Goal: Task Accomplishment & Management: Manage account settings

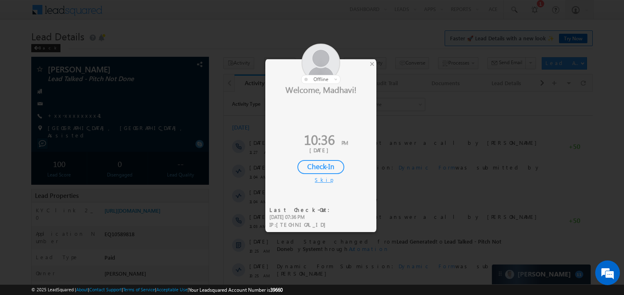
click at [376, 61] on div at bounding box center [320, 64] width 111 height 40
click at [374, 62] on div "×" at bounding box center [372, 63] width 9 height 9
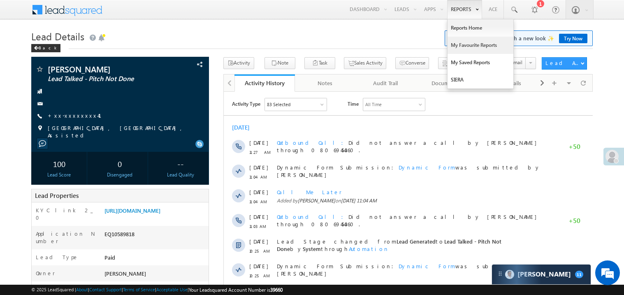
click at [461, 45] on link "My Favourite Reports" at bounding box center [481, 45] width 66 height 17
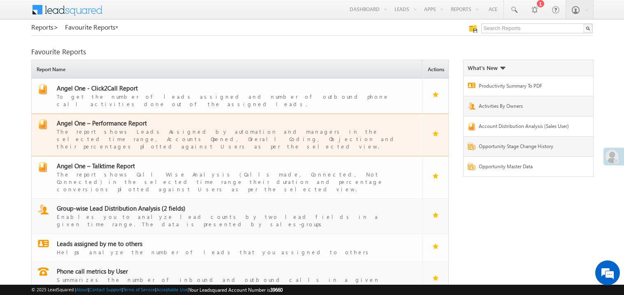
click at [132, 119] on span "Angel One – Performance Report" at bounding box center [102, 123] width 90 height 8
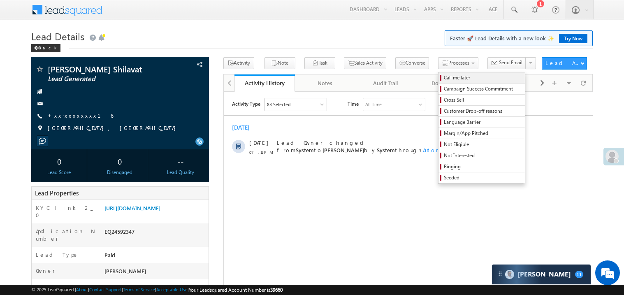
click at [444, 77] on span "Call me later" at bounding box center [483, 77] width 78 height 7
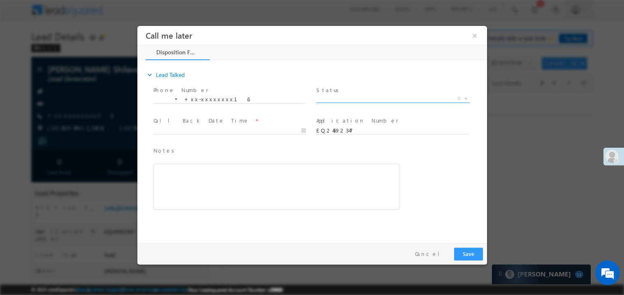
click at [342, 99] on span "X" at bounding box center [392, 98] width 153 height 8
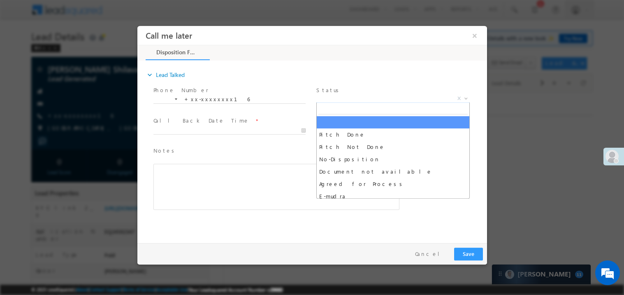
click at [342, 99] on span "X" at bounding box center [392, 98] width 153 height 8
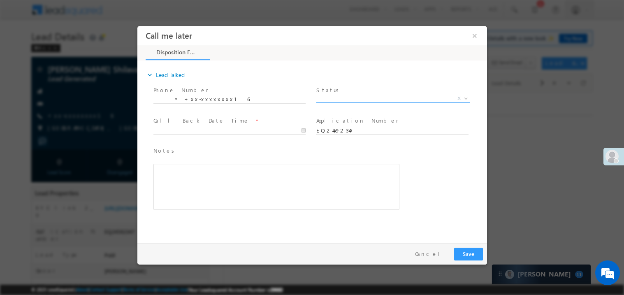
click at [342, 99] on span "X" at bounding box center [392, 98] width 153 height 8
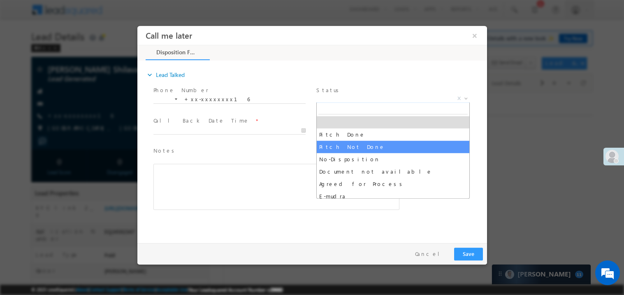
select select "Pitch Not Done"
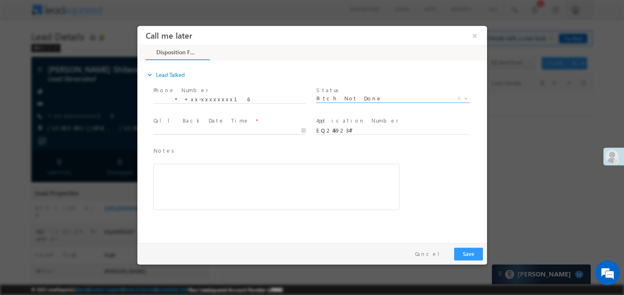
click at [186, 128] on body "Call me later ×" at bounding box center [312, 133] width 350 height 214
type input "10/05/25 10:38 PM"
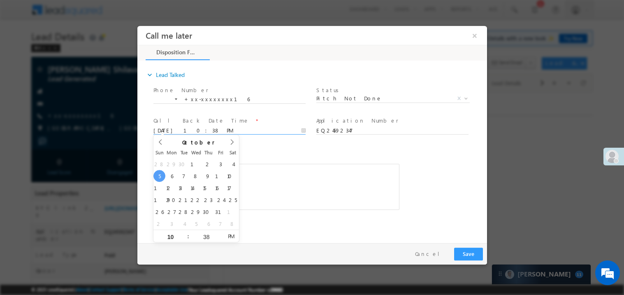
click at [279, 193] on div "Rich Text Editor, 40788eee-0fb2-11ec-a811-0adc8a9d82c2__tab1__section1__Notes__…" at bounding box center [276, 186] width 246 height 46
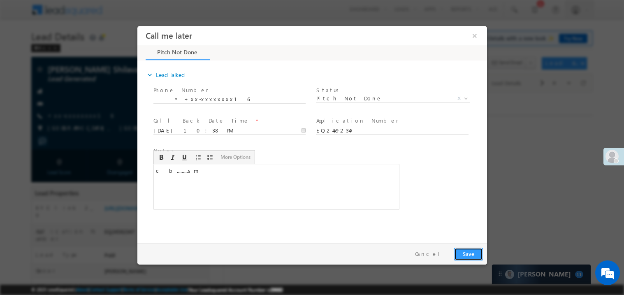
click at [471, 256] on button "Save" at bounding box center [468, 253] width 29 height 13
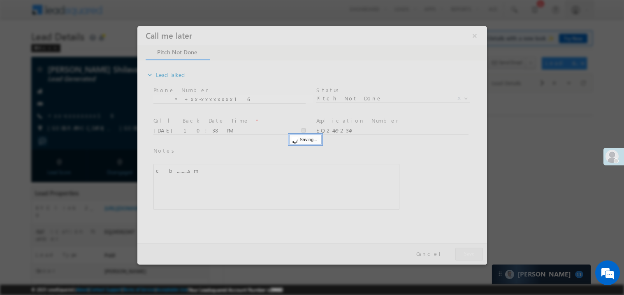
click at [471, 256] on div at bounding box center [312, 145] width 350 height 239
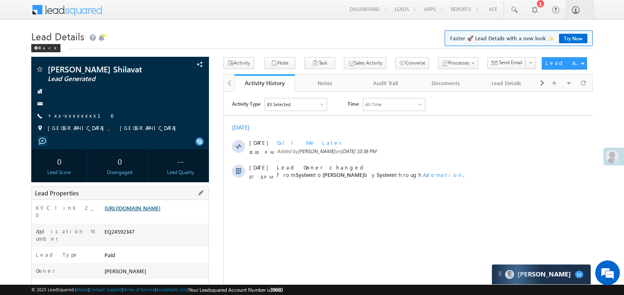
click at [146, 212] on link "https://angelbroking1-pk3em7sa.customui-test.leadsquared.com?leadId=28c2300c-4e…" at bounding box center [133, 208] width 56 height 7
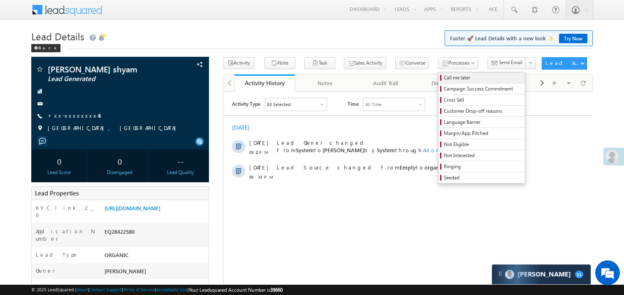
click at [444, 77] on span "Call me later" at bounding box center [483, 77] width 78 height 7
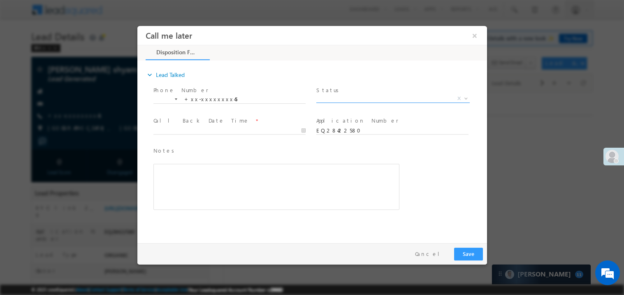
click at [338, 97] on span "X" at bounding box center [392, 98] width 153 height 8
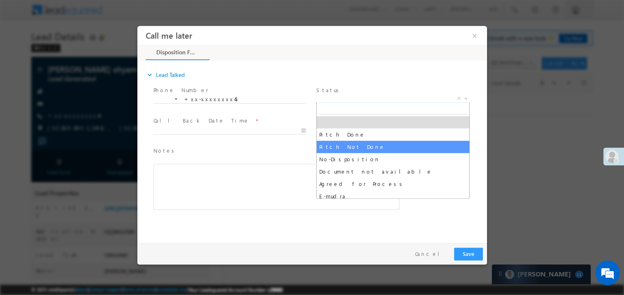
select select "Pitch Not Done"
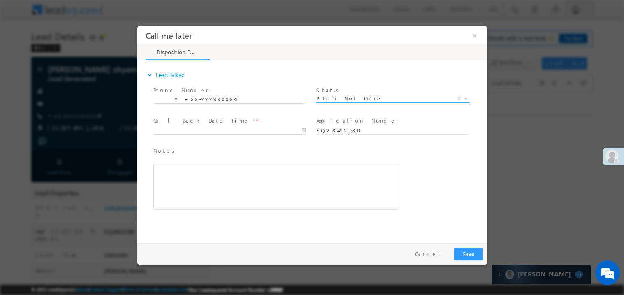
click at [197, 130] on body "Call me later ×" at bounding box center [312, 133] width 350 height 214
type input "10/05/25 10:40 PM"
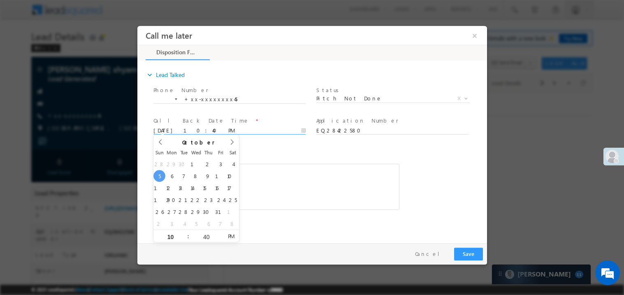
click at [288, 188] on div "Rich Text Editor, 40788eee-0fb2-11ec-a811-0adc8a9d82c2__tab1__section1__Notes__…" at bounding box center [276, 186] width 246 height 46
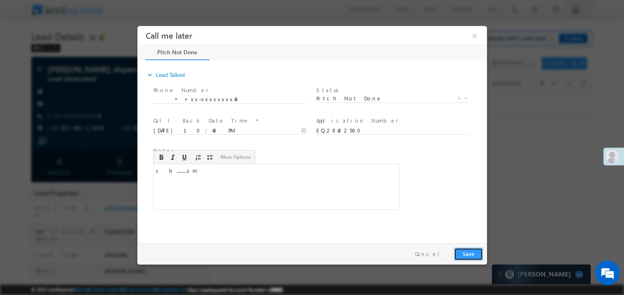
click at [473, 251] on button "Save" at bounding box center [468, 253] width 29 height 13
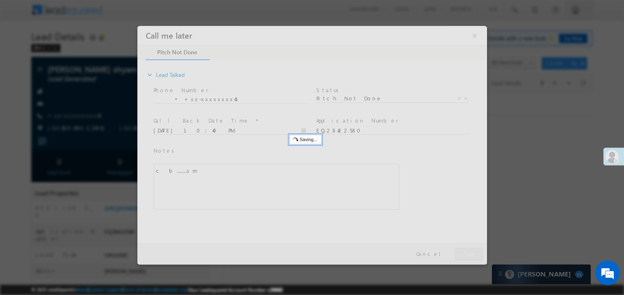
click at [473, 251] on div at bounding box center [312, 145] width 350 height 239
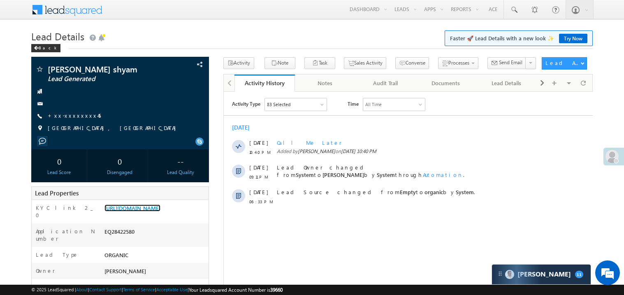
click at [160, 212] on link "https://angelbroking1-pk3em7sa.customui-test.leadsquared.com?leadId=62e4e475-bf…" at bounding box center [133, 208] width 56 height 7
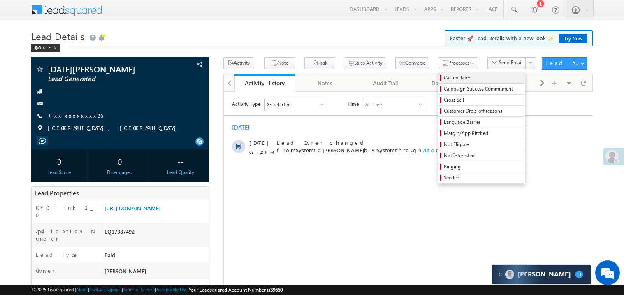
click at [439, 82] on link "Call me later" at bounding box center [482, 77] width 86 height 11
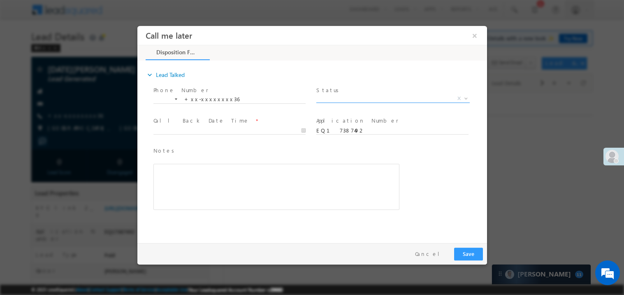
click at [336, 98] on span "X" at bounding box center [392, 98] width 153 height 8
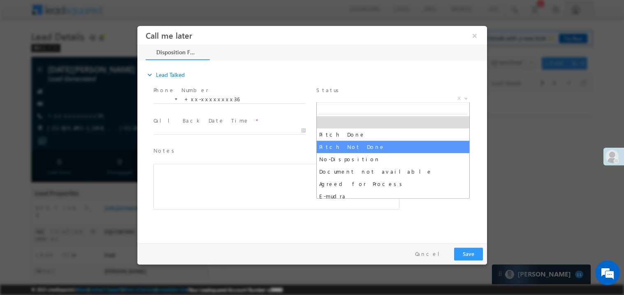
select select "Pitch Not Done"
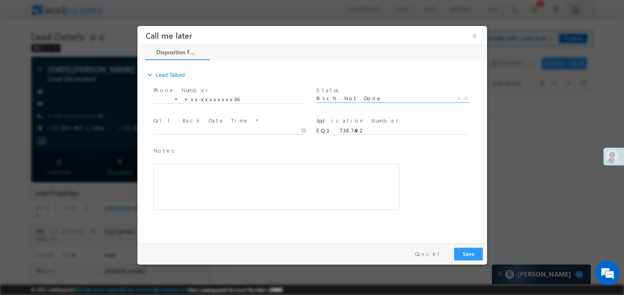
click at [193, 128] on body "Call me later ×" at bounding box center [312, 133] width 350 height 214
type input "[DATE] 10:44 PM"
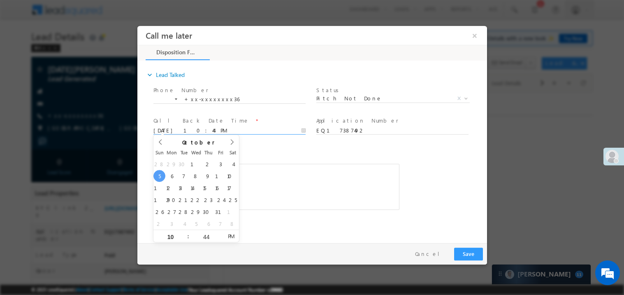
click at [307, 173] on div "Rich Text Editor, 40788eee-0fb2-11ec-a811-0adc8a9d82c2__tab1__section1__Notes__…" at bounding box center [276, 186] width 246 height 46
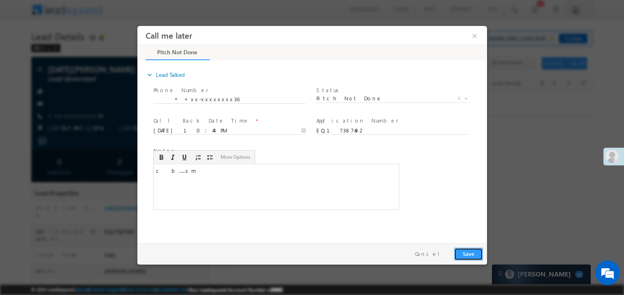
click at [473, 255] on button "Save" at bounding box center [468, 253] width 29 height 13
